Goal: Information Seeking & Learning: Learn about a topic

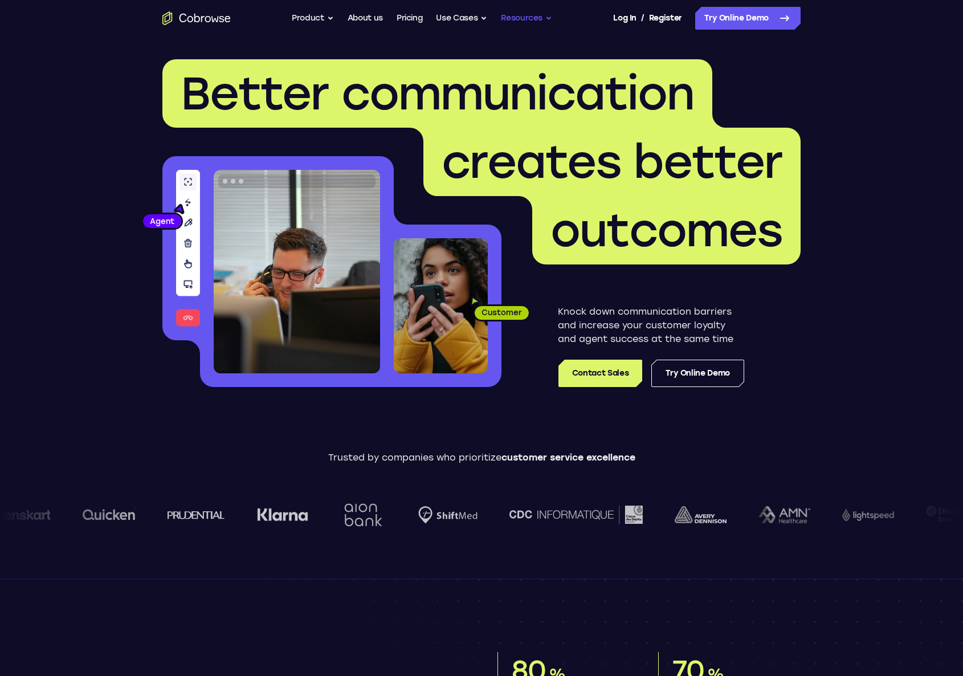
click at [531, 16] on button "Resources" at bounding box center [526, 18] width 51 height 23
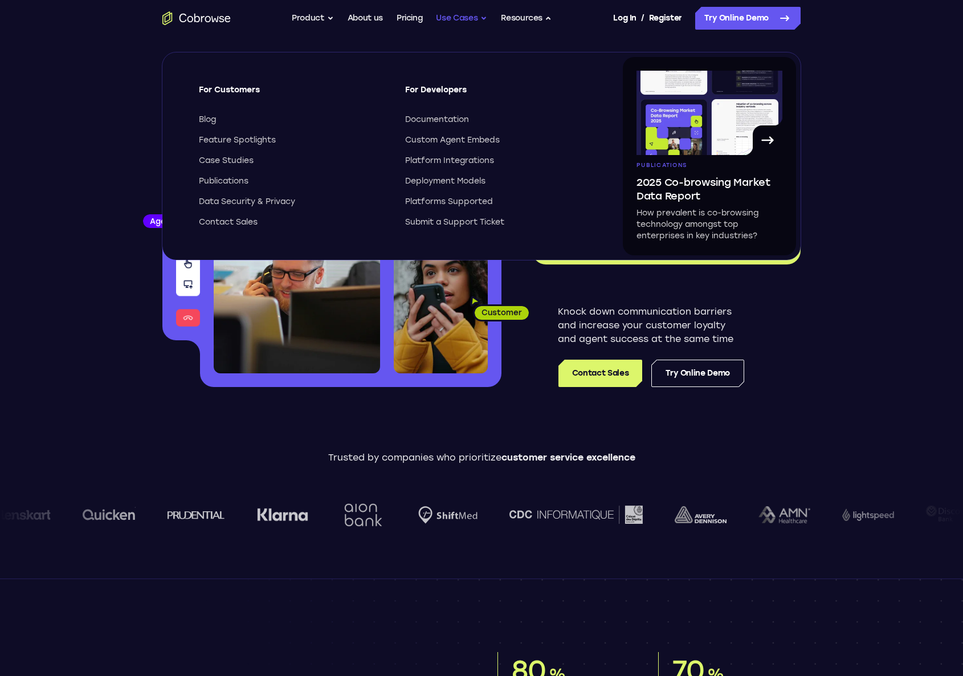
click at [484, 19] on button "Use Cases" at bounding box center [461, 18] width 51 height 23
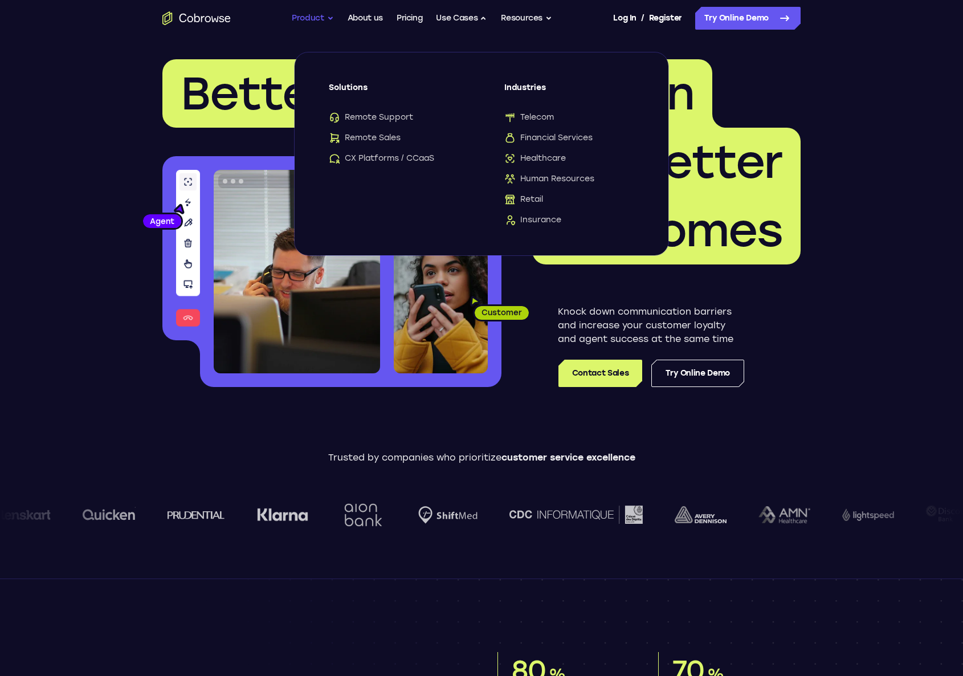
click at [311, 18] on button "Product" at bounding box center [313, 18] width 42 height 23
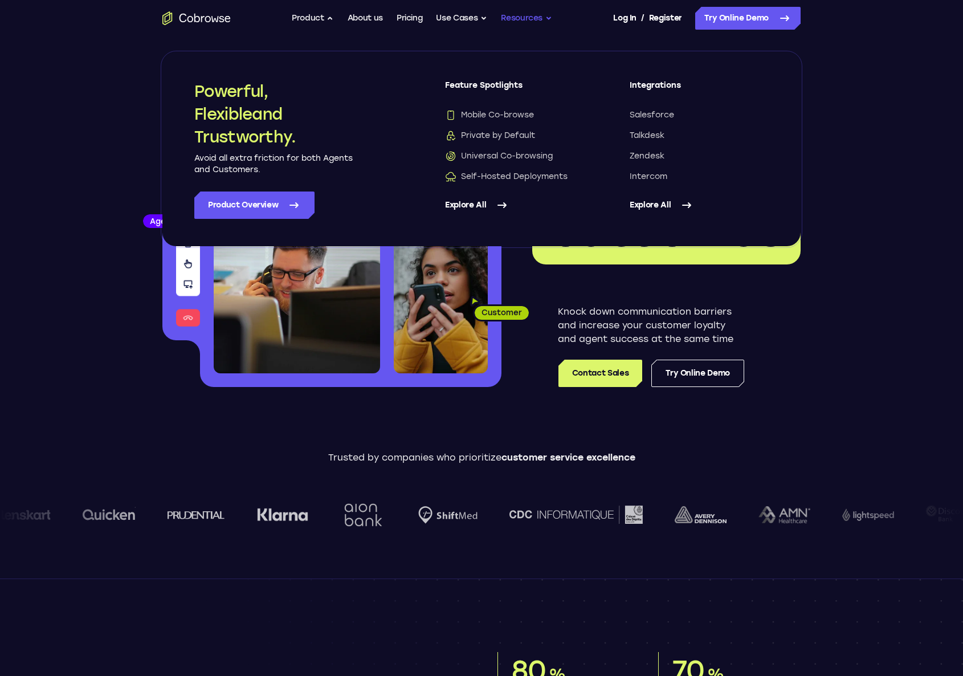
click at [509, 15] on button "Resources" at bounding box center [526, 18] width 51 height 23
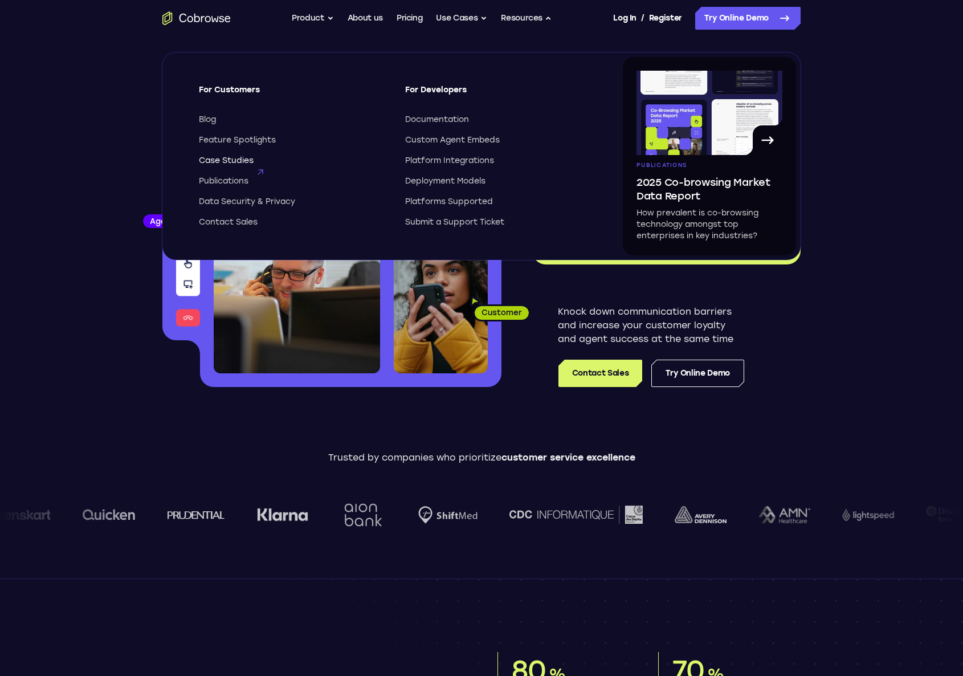
click at [219, 164] on span "Case Studies" at bounding box center [226, 160] width 55 height 11
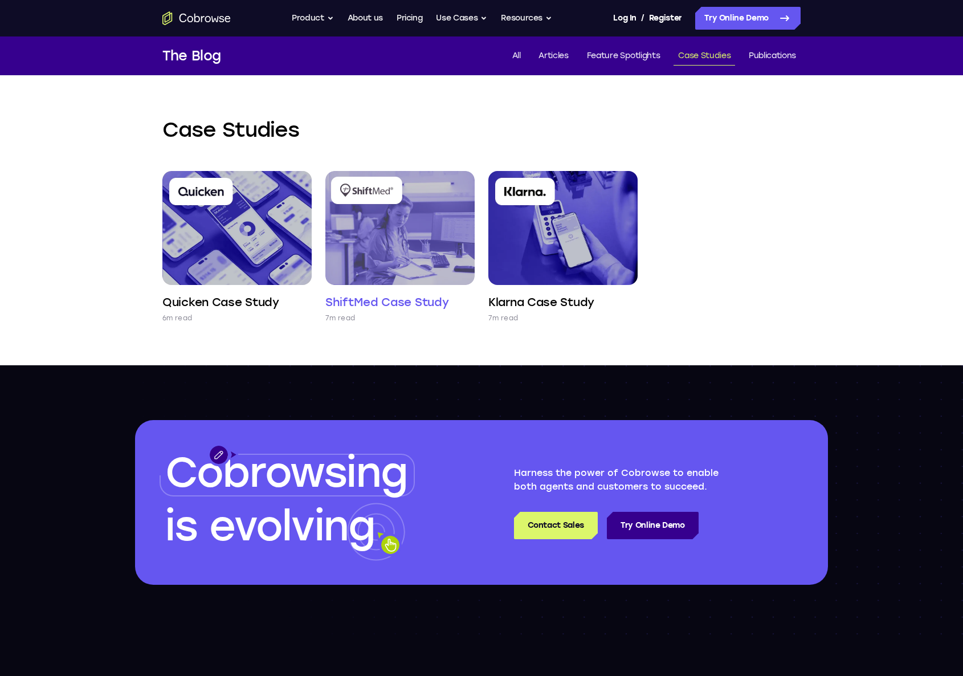
click at [365, 256] on img at bounding box center [399, 228] width 149 height 114
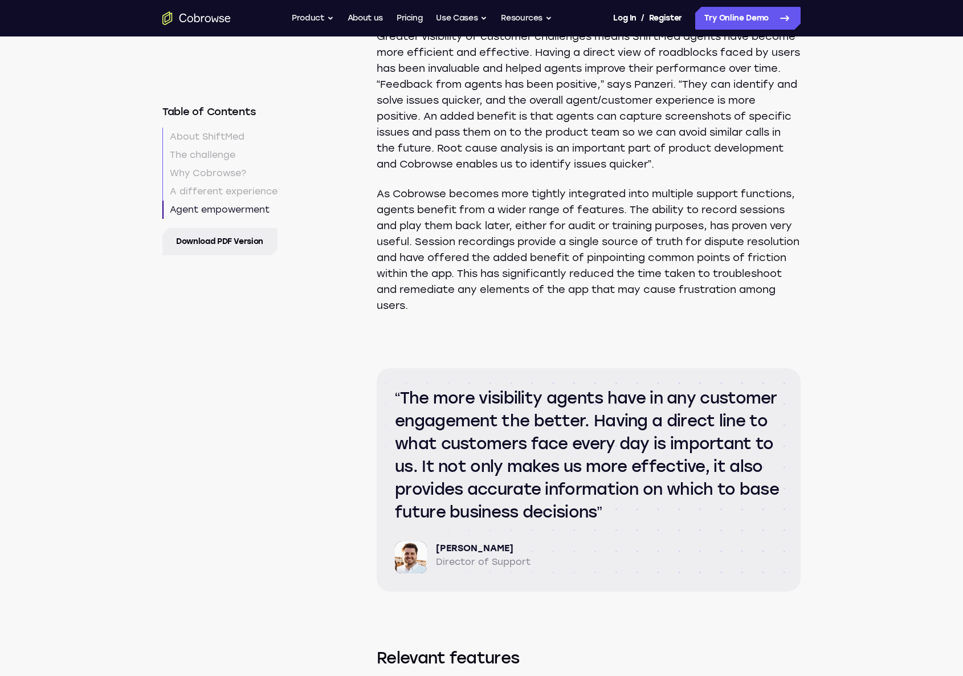
scroll to position [3479, 0]
